Goal: Information Seeking & Learning: Learn about a topic

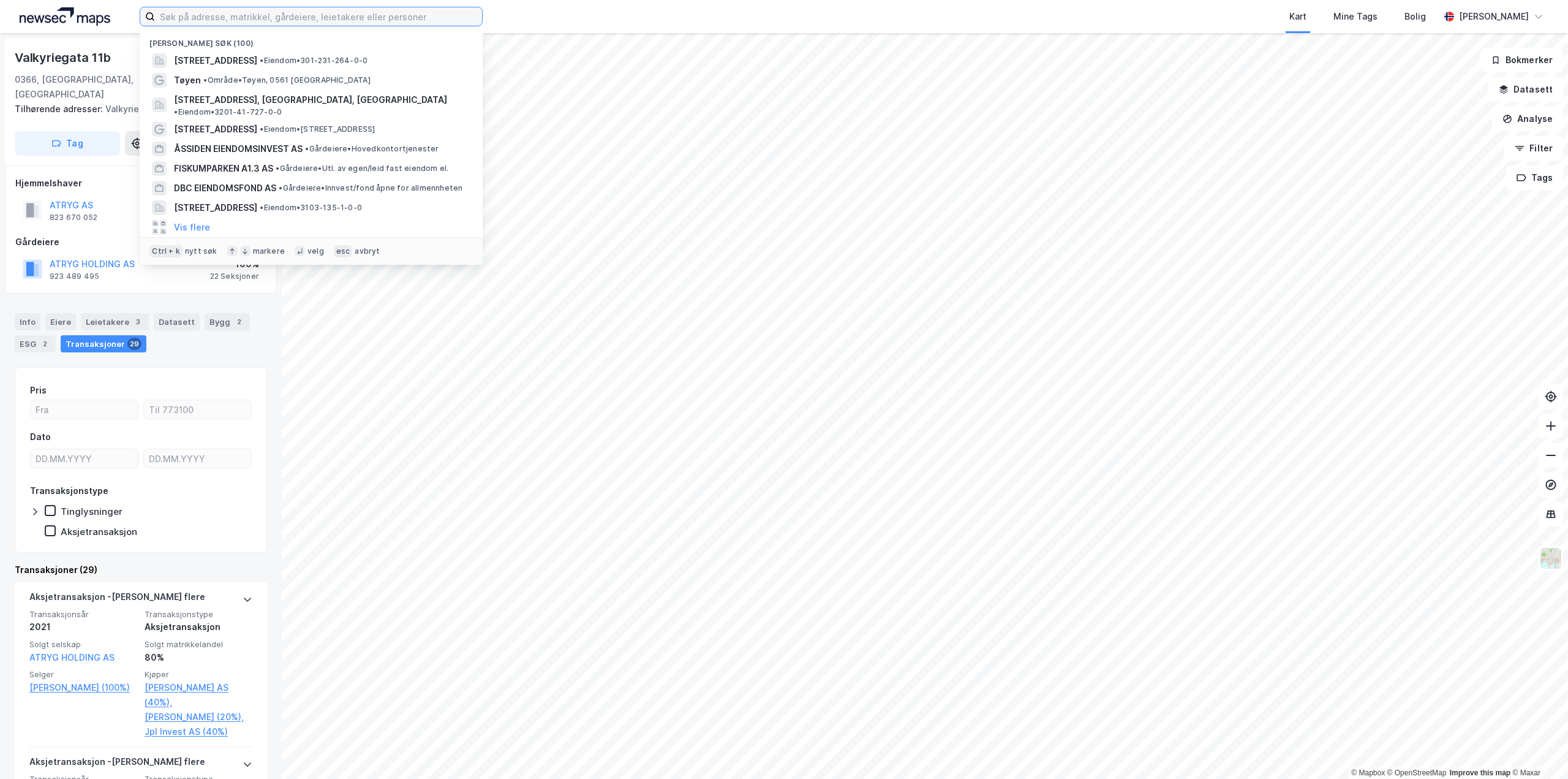
click at [195, 12] on input at bounding box center [318, 16] width 327 height 18
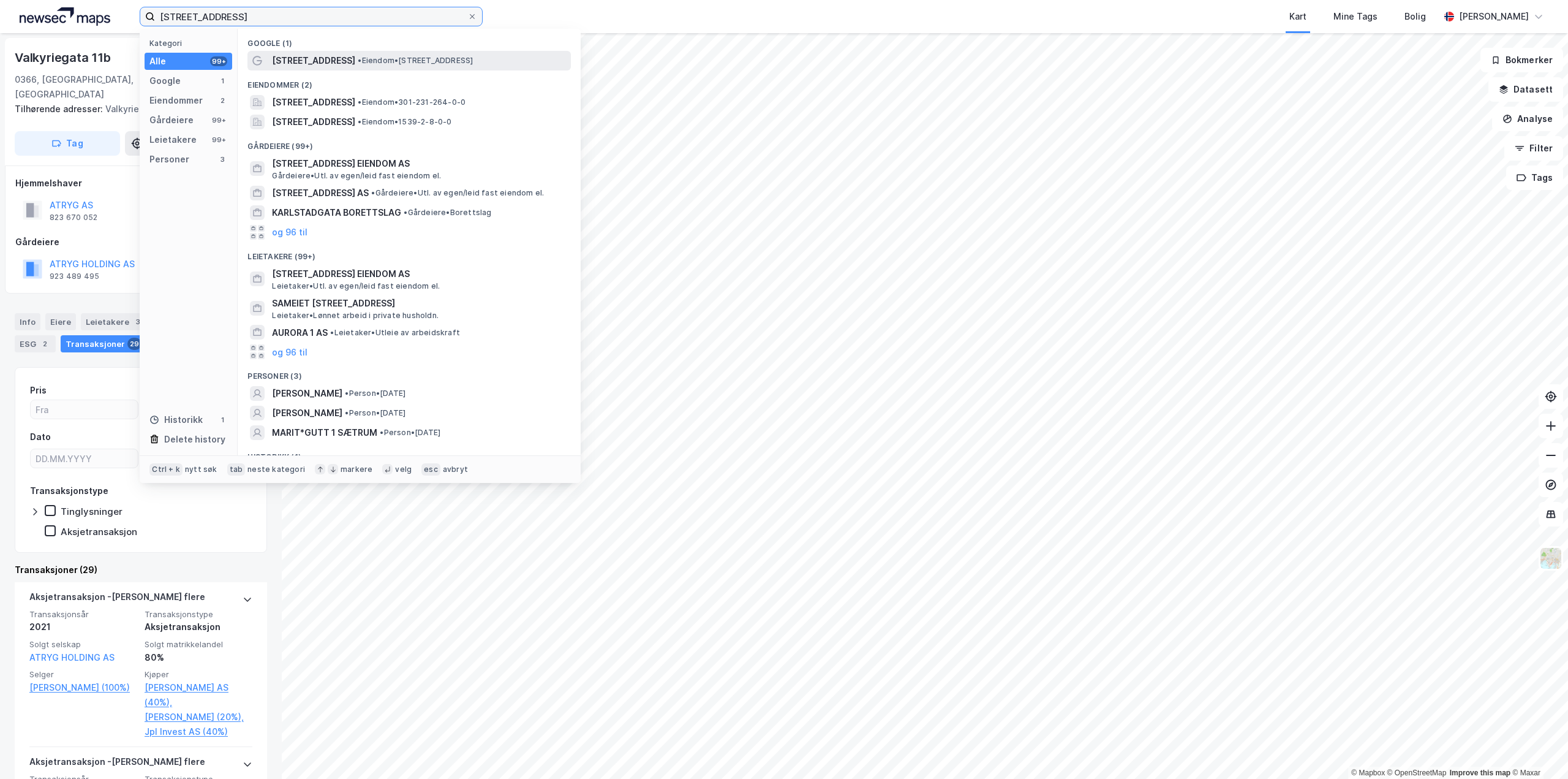
type input "kolstadgata 1"
click at [433, 56] on span "• Eiendom • Kolstadgata 1, 0652 Oslo" at bounding box center [416, 61] width 115 height 10
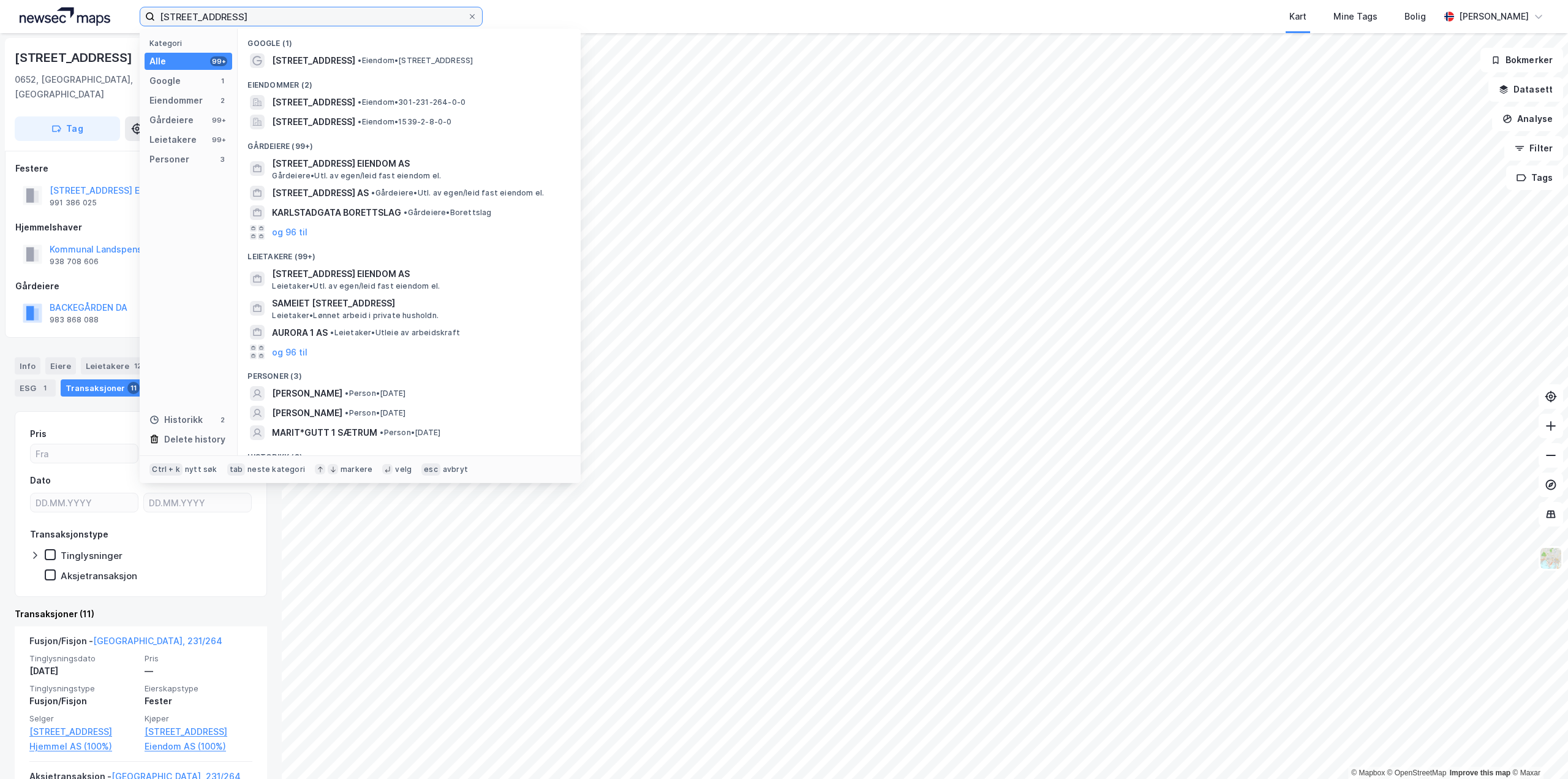
click at [233, 21] on input "kolstadgata 1" at bounding box center [311, 16] width 312 height 18
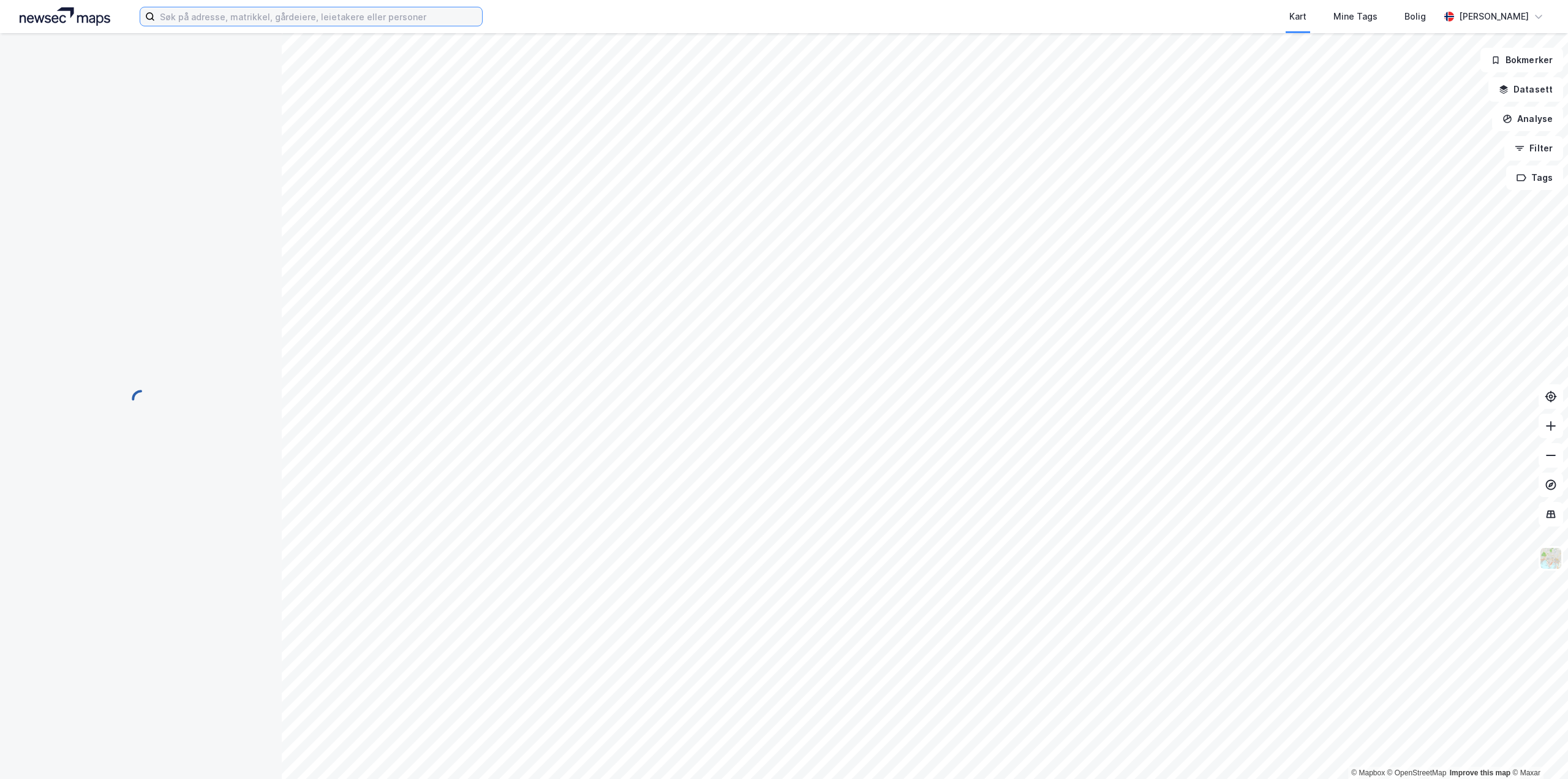
click at [201, 15] on input at bounding box center [318, 16] width 327 height 18
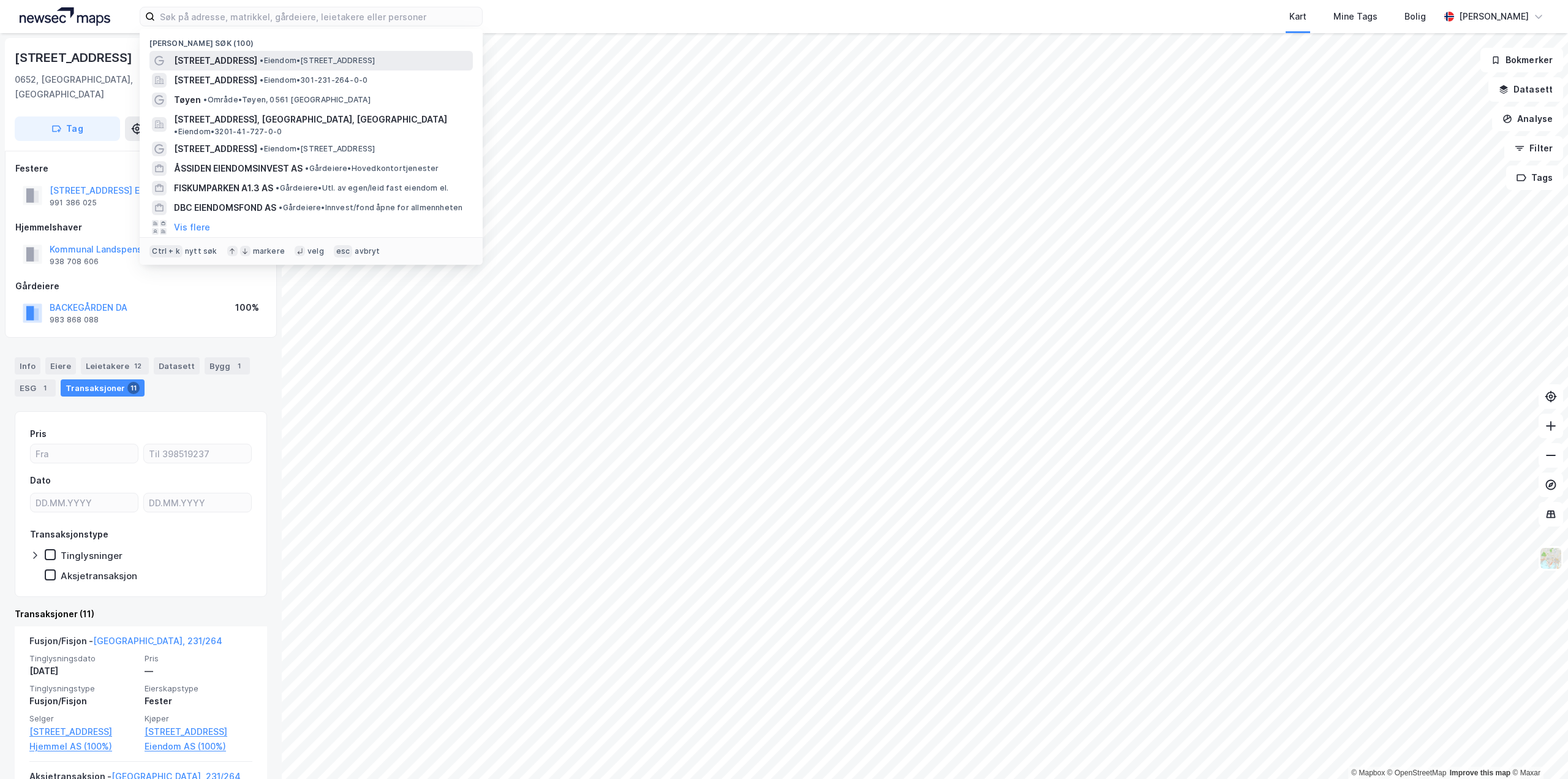
click at [288, 66] on div "[STREET_ADDRESS] • Eiendom • [STREET_ADDRESS]" at bounding box center [322, 61] width 297 height 14
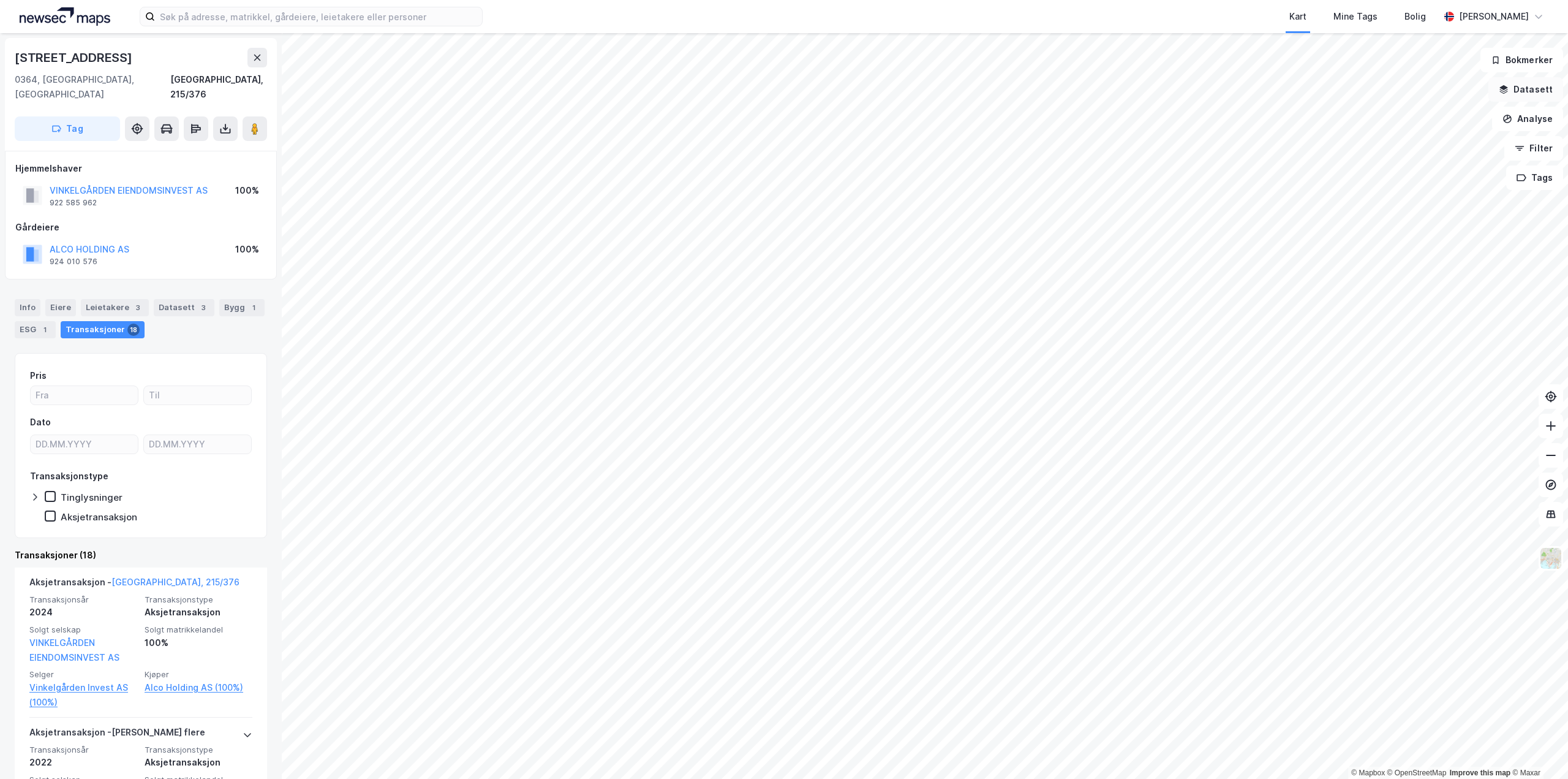
click at [1536, 92] on button "Datasett" at bounding box center [1526, 90] width 75 height 25
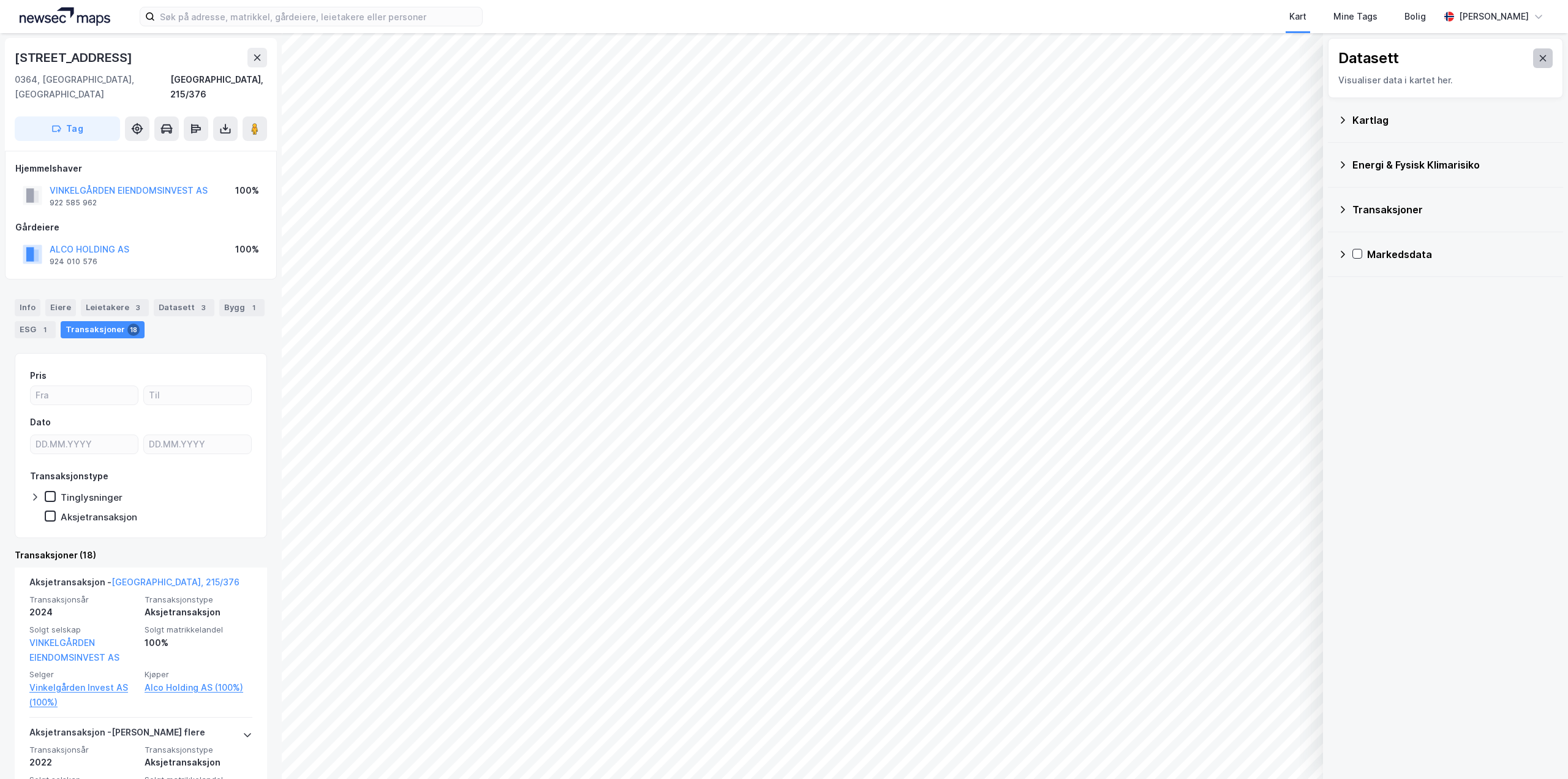
click at [1538, 58] on icon at bounding box center [1543, 58] width 10 height 10
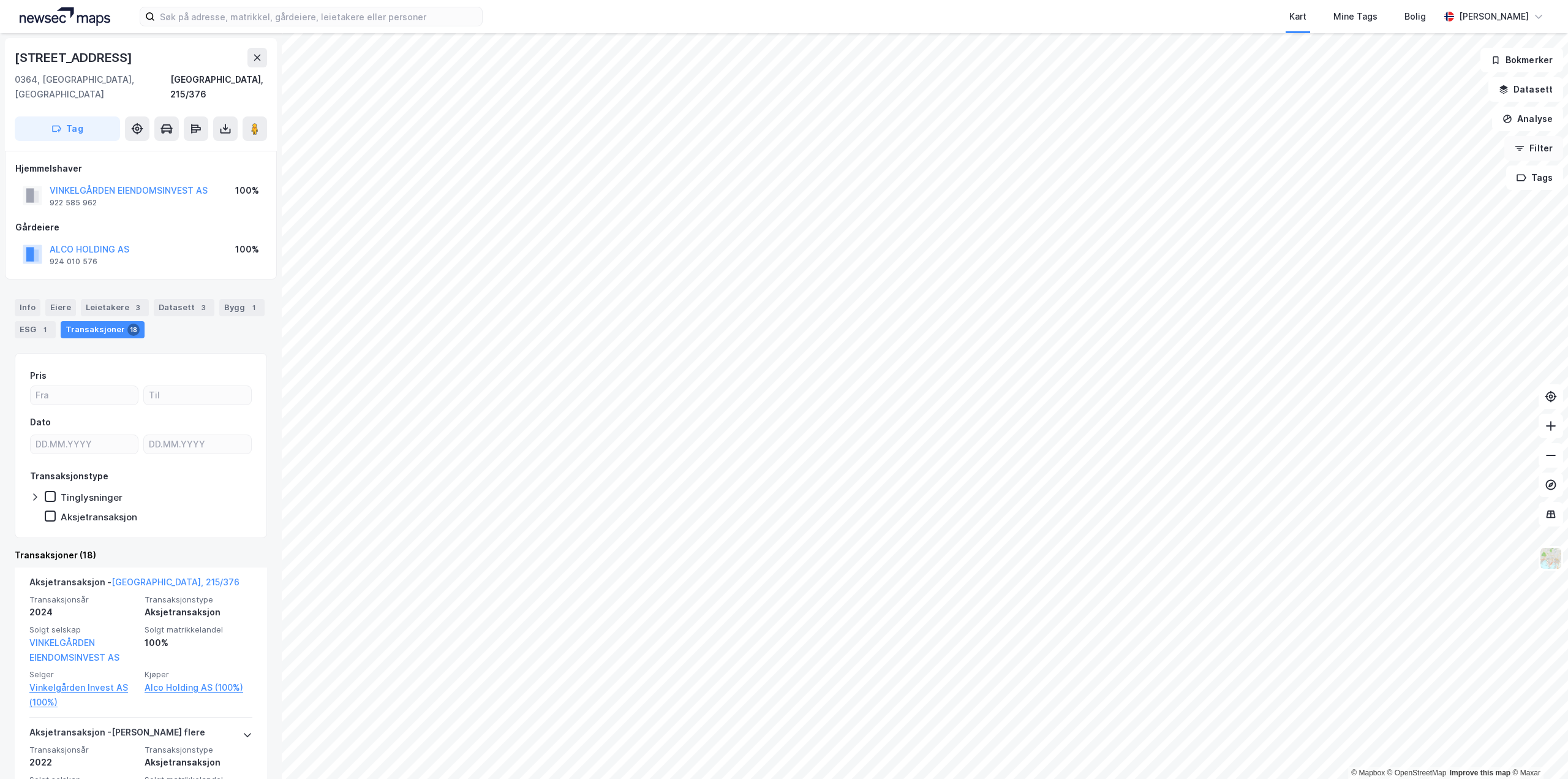
click at [1539, 151] on button "Filter" at bounding box center [1533, 148] width 58 height 25
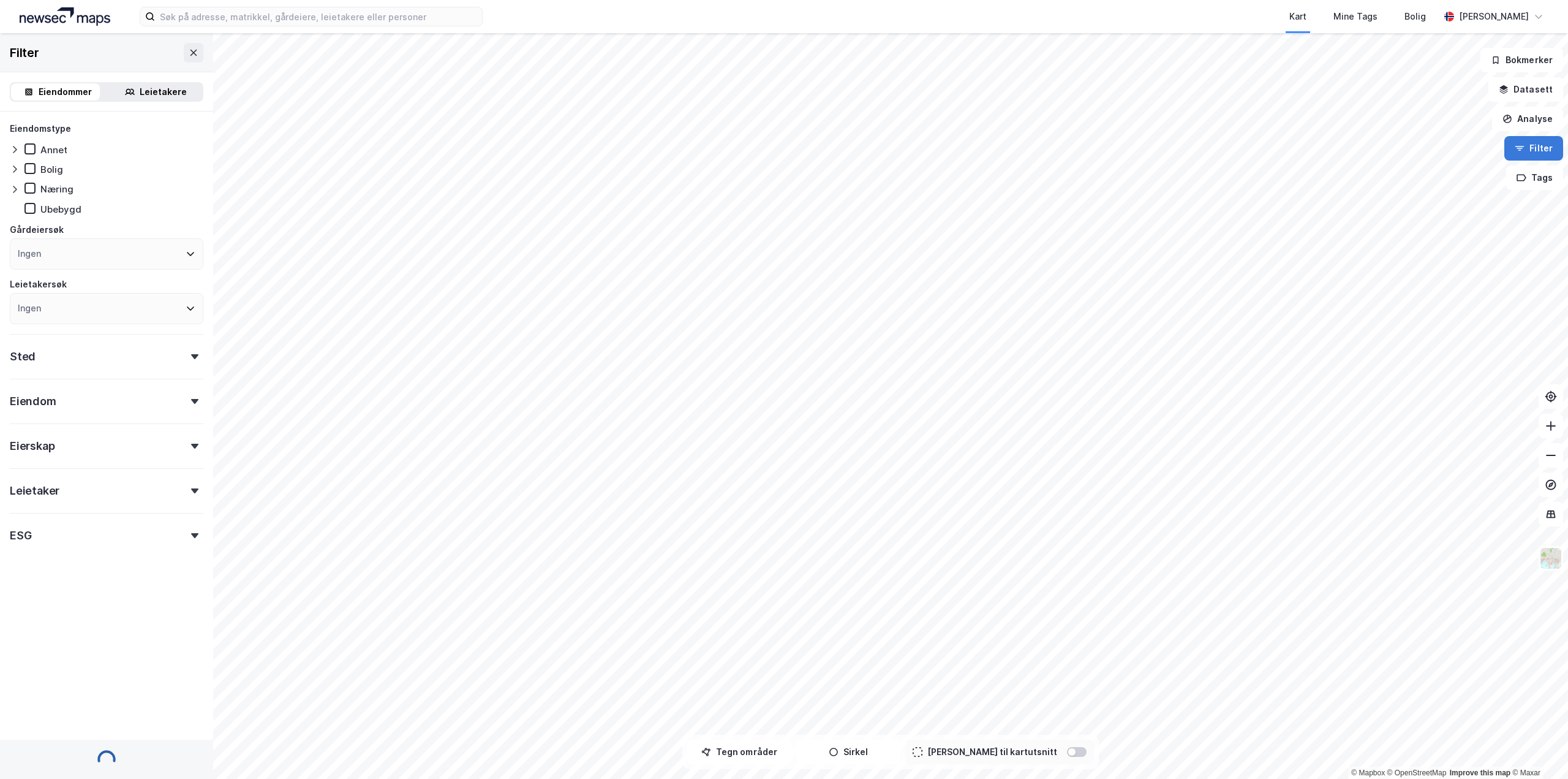
click at [1539, 151] on button "Filter" at bounding box center [1533, 148] width 58 height 25
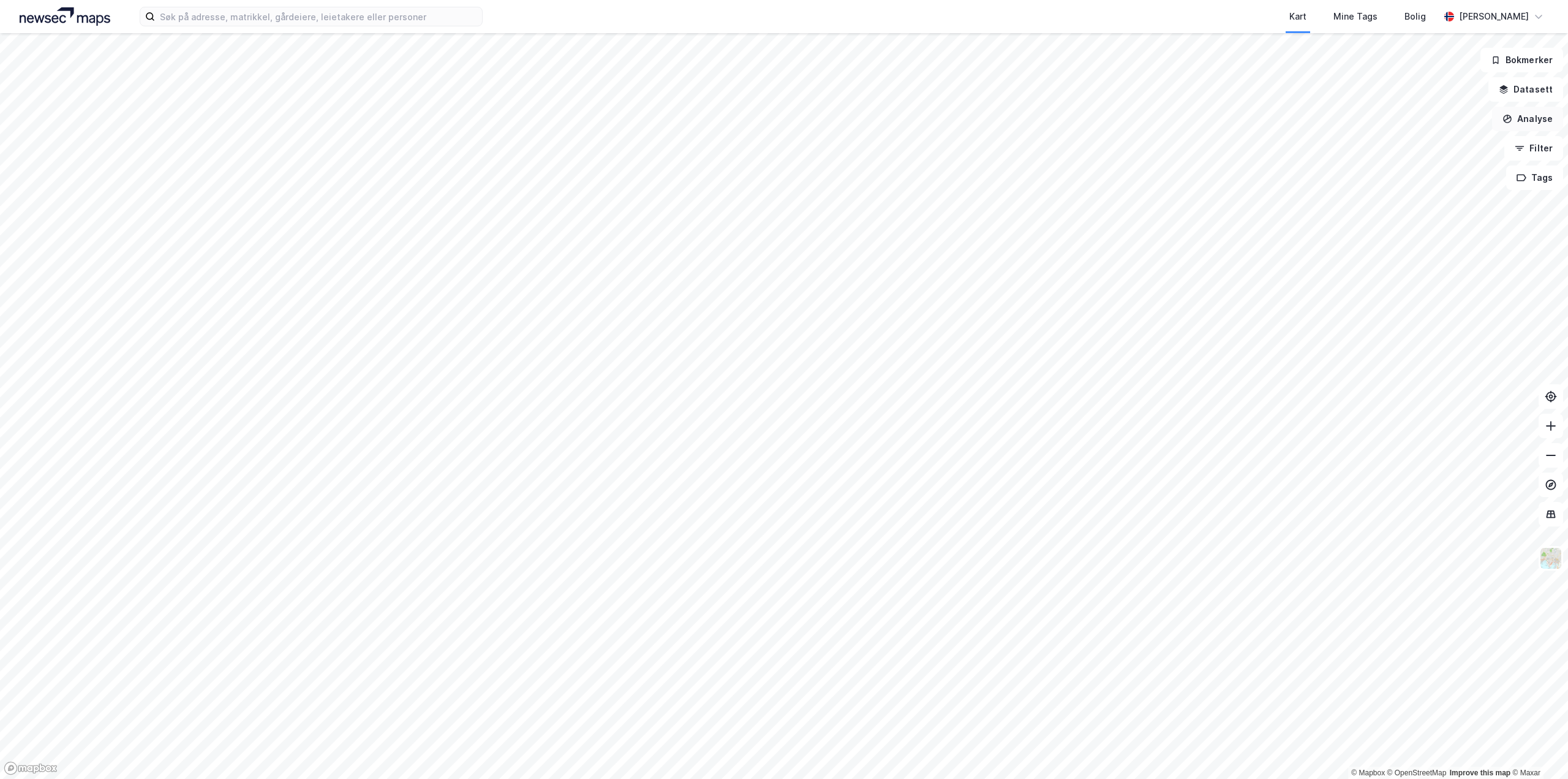
click at [1534, 121] on button "Analyse" at bounding box center [1528, 119] width 71 height 25
click at [1424, 121] on div "Mål avstand" at bounding box center [1422, 120] width 107 height 10
click at [1519, 121] on button "Analyse" at bounding box center [1528, 119] width 71 height 25
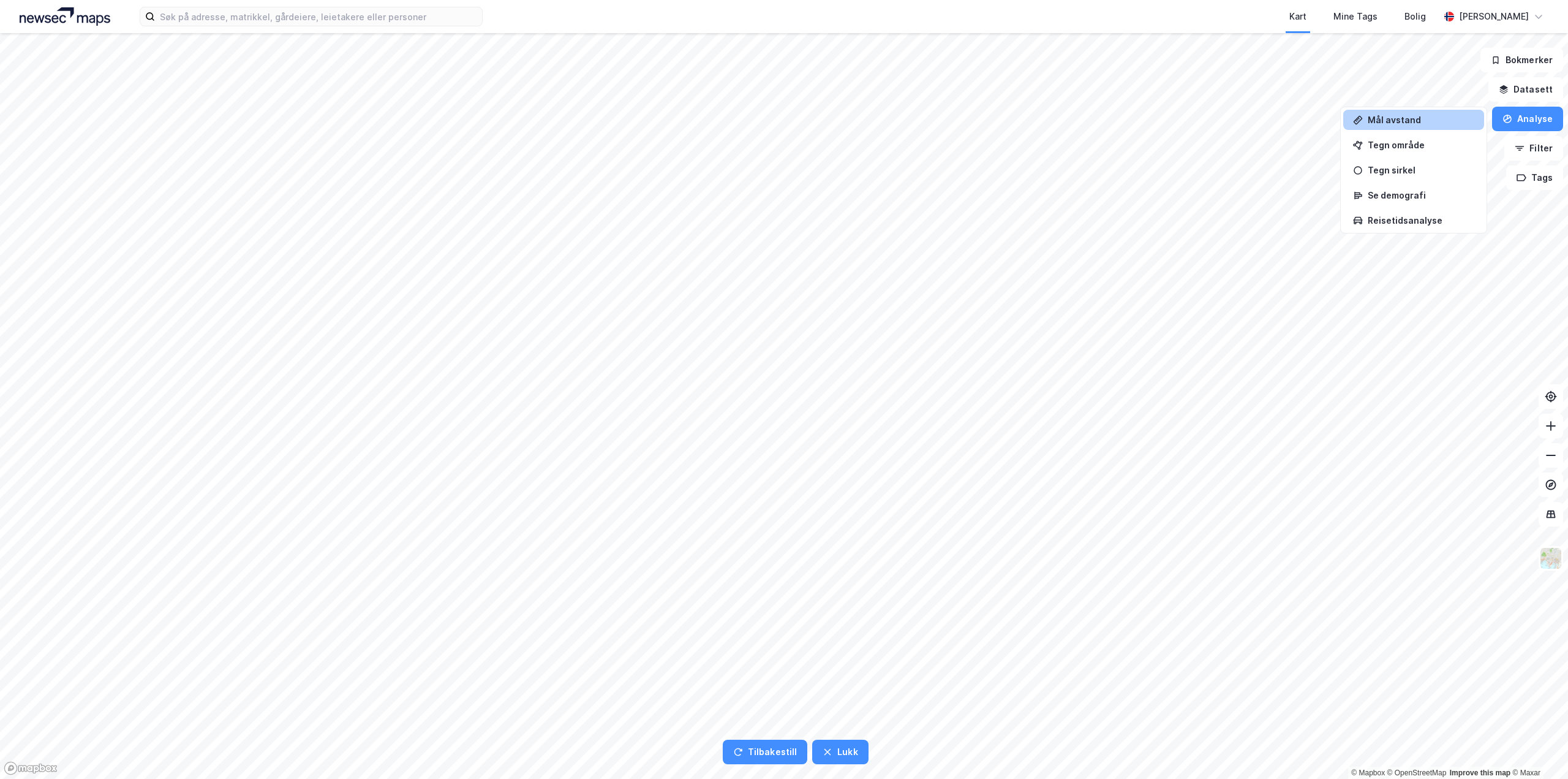
click at [1431, 120] on div "Mål avstand" at bounding box center [1422, 120] width 107 height 10
